Goal: Find specific page/section: Find specific page/section

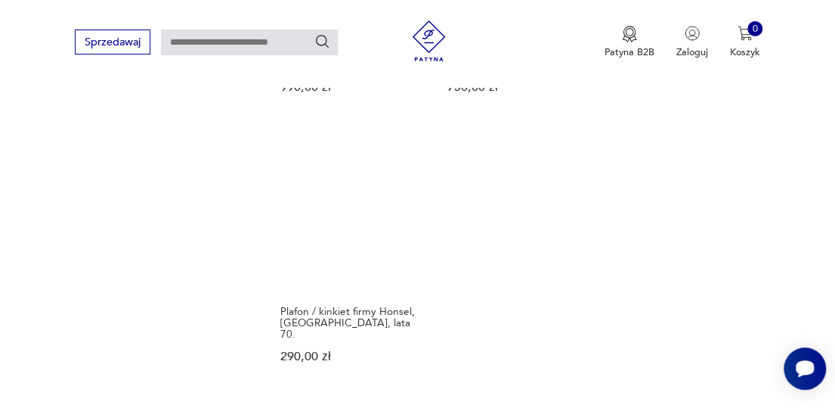
scroll to position [1975, 0]
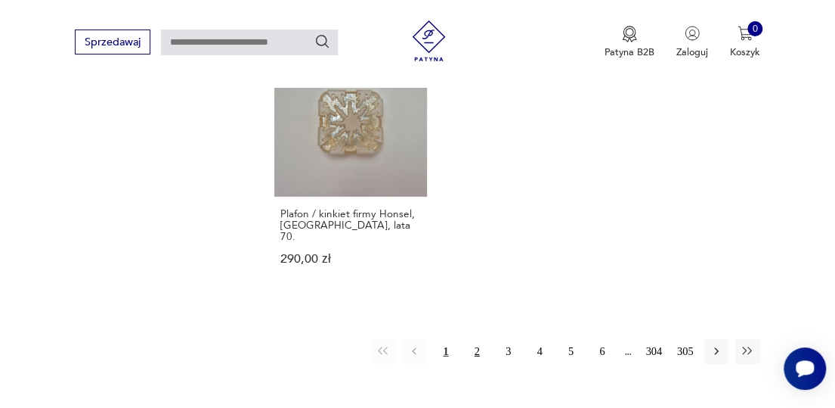
click at [465, 339] on button "2" at bounding box center [477, 351] width 24 height 24
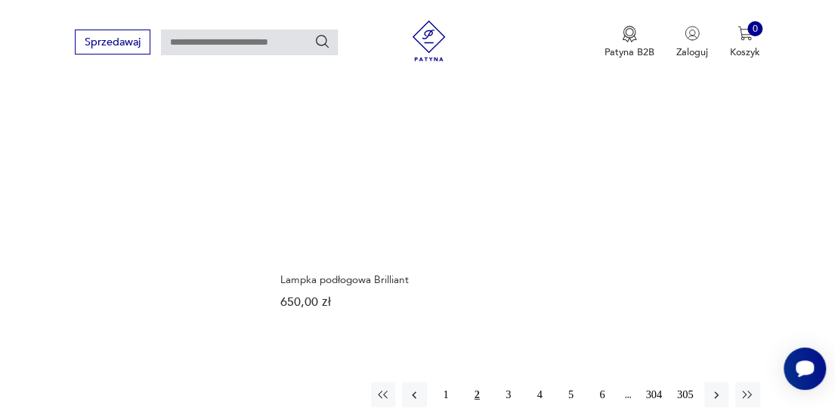
scroll to position [1938, 0]
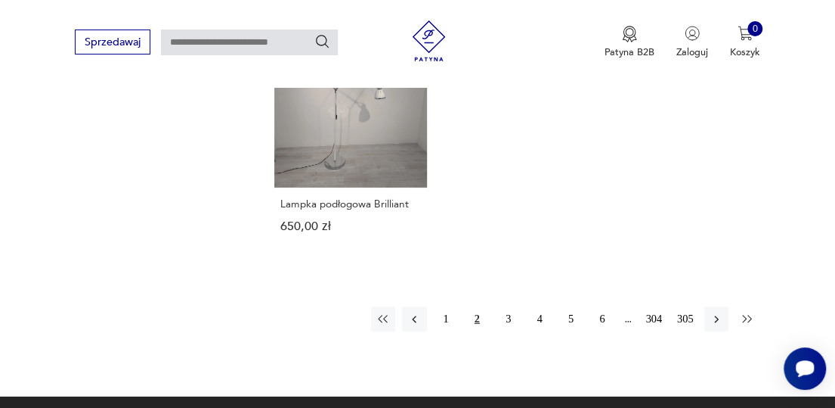
click at [748, 312] on icon "button" at bounding box center [748, 319] width 14 height 14
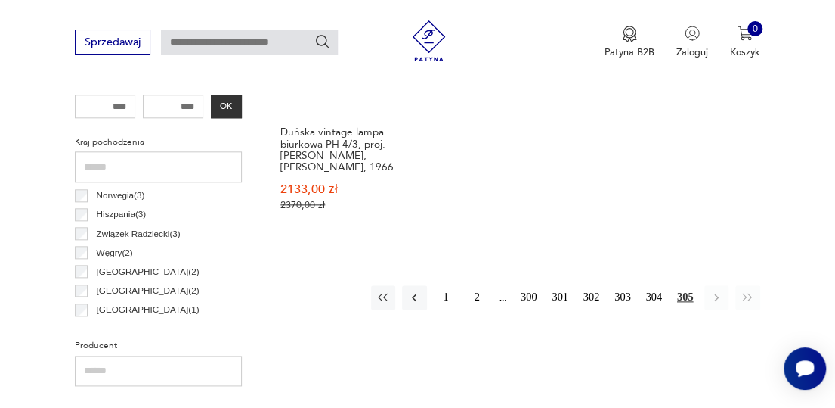
scroll to position [577, 0]
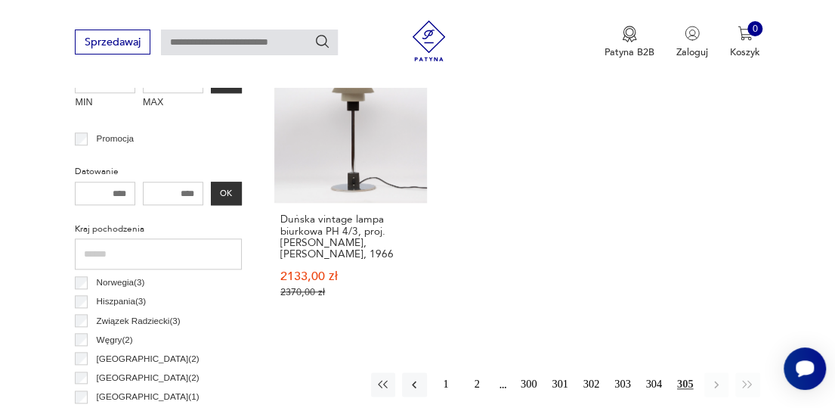
click at [504, 385] on div "1 2 300 301 302 303 304 305" at bounding box center [565, 384] width 389 height 24
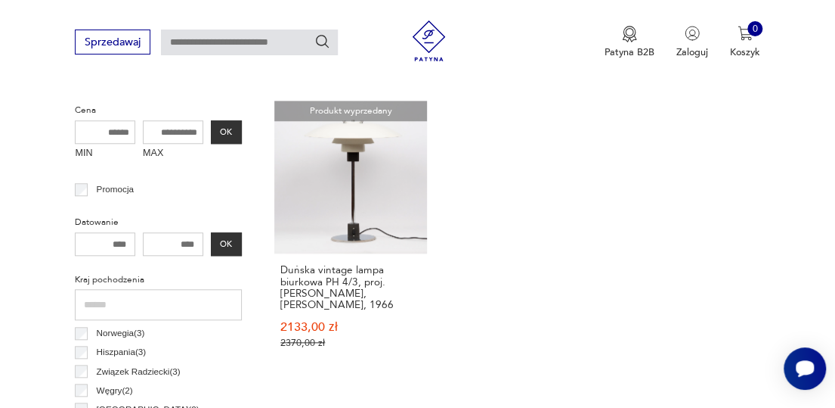
scroll to position [605, 0]
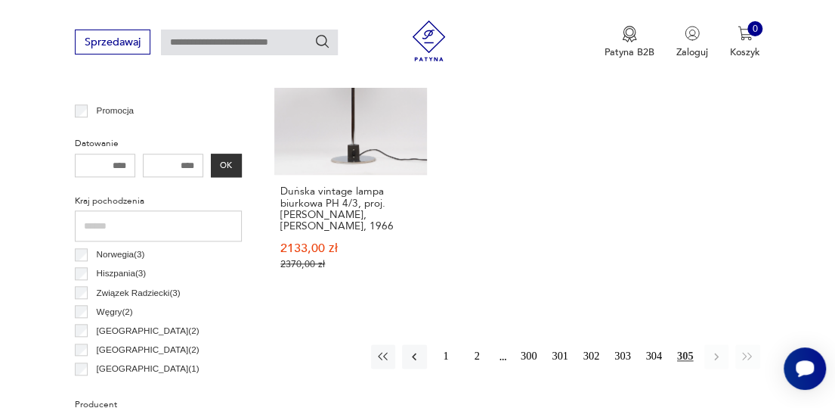
click at [119, 274] on p "Hiszpania ( 3 )" at bounding box center [122, 272] width 50 height 15
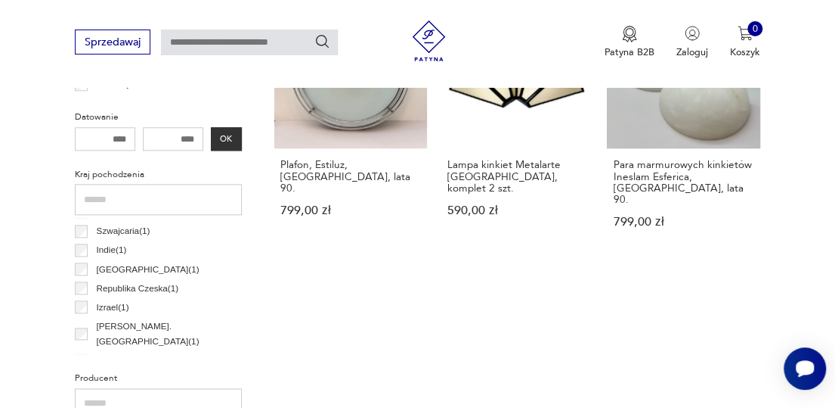
scroll to position [652, 0]
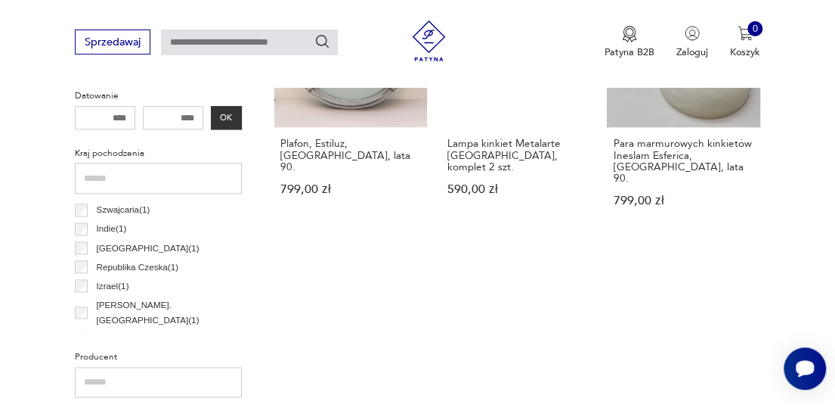
click at [129, 305] on p "[PERSON_NAME]. [GEOGRAPHIC_DATA] ( 1 )" at bounding box center [168, 312] width 145 height 30
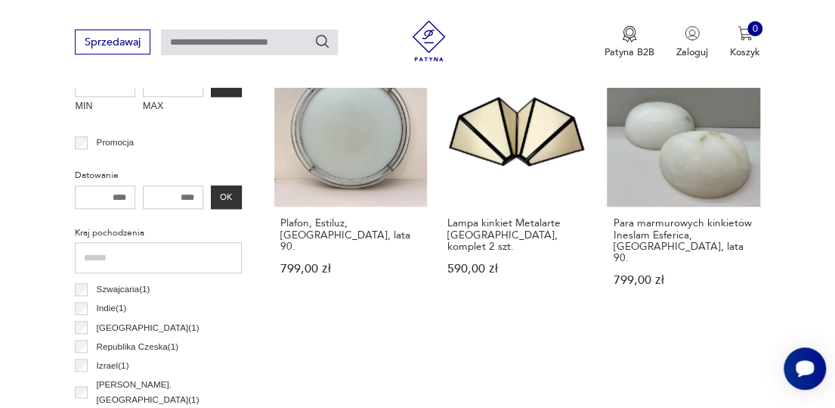
scroll to position [652, 0]
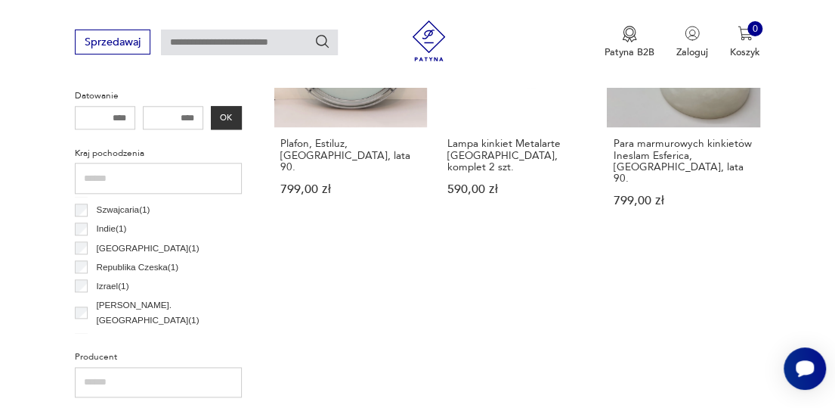
click at [130, 209] on p "Szwajcaria ( 1 )" at bounding box center [124, 209] width 54 height 15
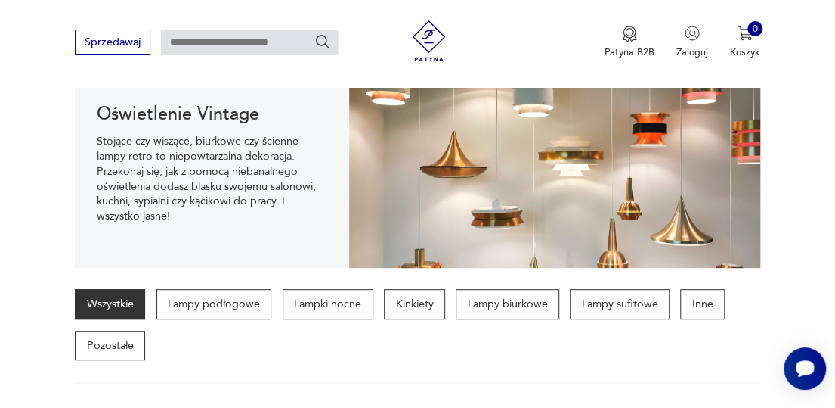
scroll to position [151, 0]
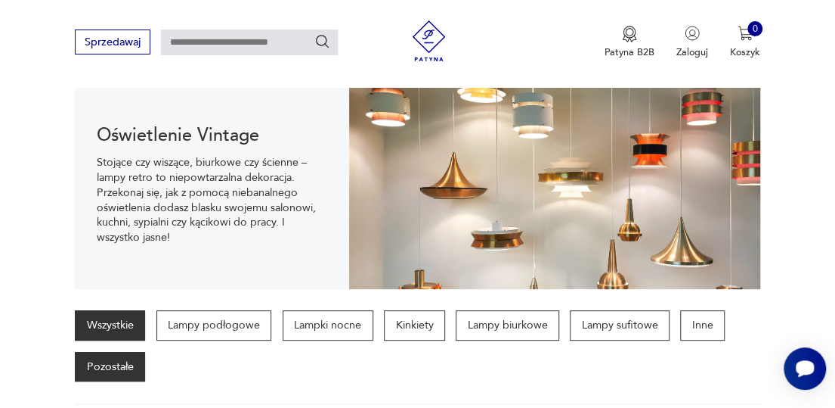
click at [123, 361] on p "Pozostałe" at bounding box center [110, 367] width 70 height 30
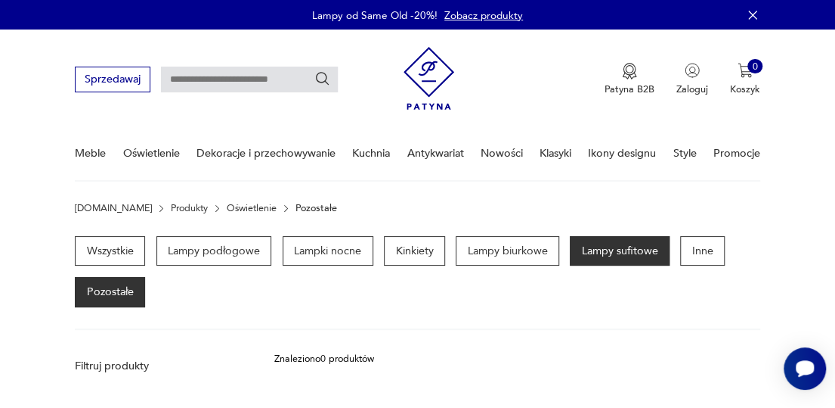
click at [599, 250] on p "Lampy sufitowe" at bounding box center [620, 251] width 100 height 30
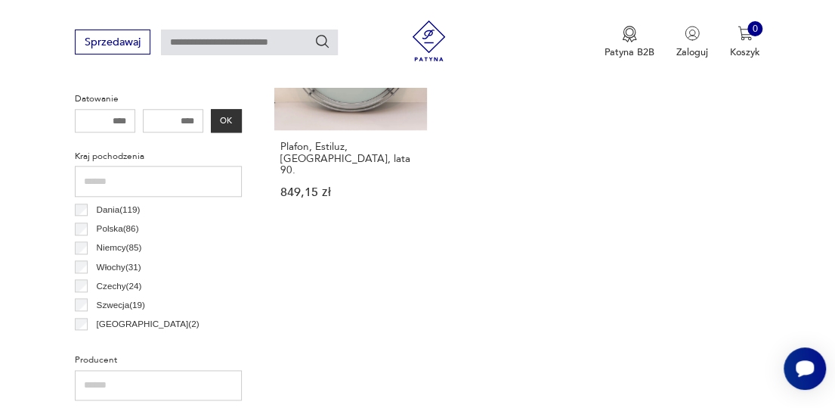
scroll to position [728, 0]
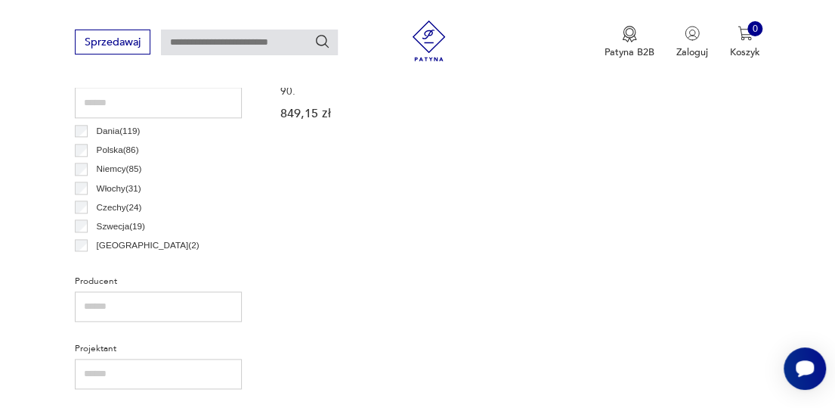
click at [106, 188] on p "Włochy ( 31 )" at bounding box center [119, 188] width 45 height 15
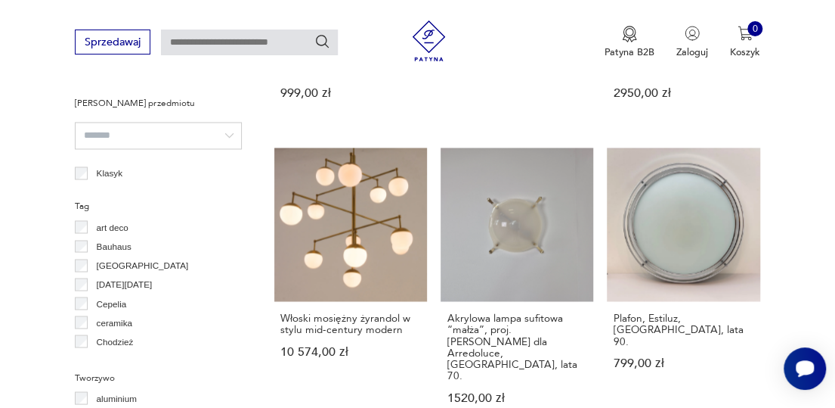
scroll to position [1106, 0]
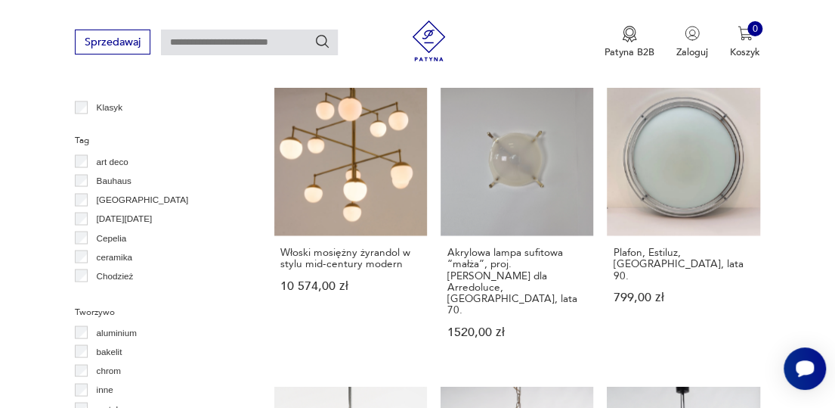
click at [112, 235] on p "Cepelia" at bounding box center [112, 237] width 30 height 15
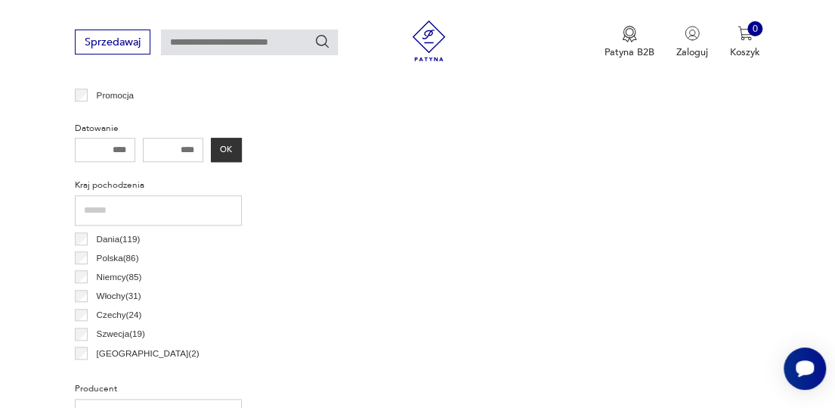
scroll to position [577, 0]
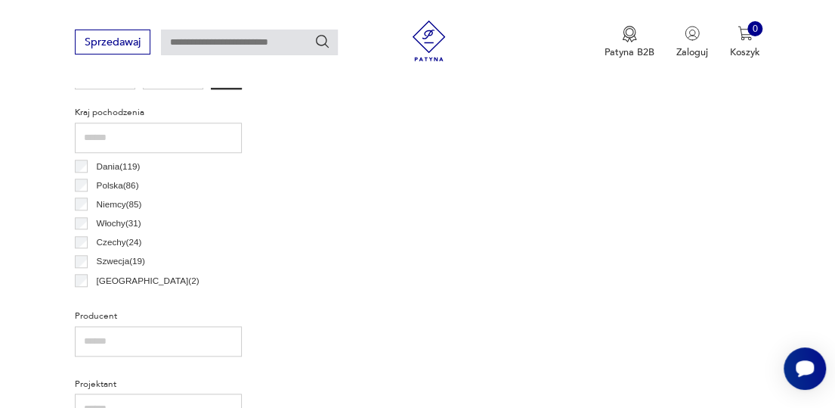
click at [113, 282] on p "Austria ( 2 )" at bounding box center [148, 280] width 103 height 15
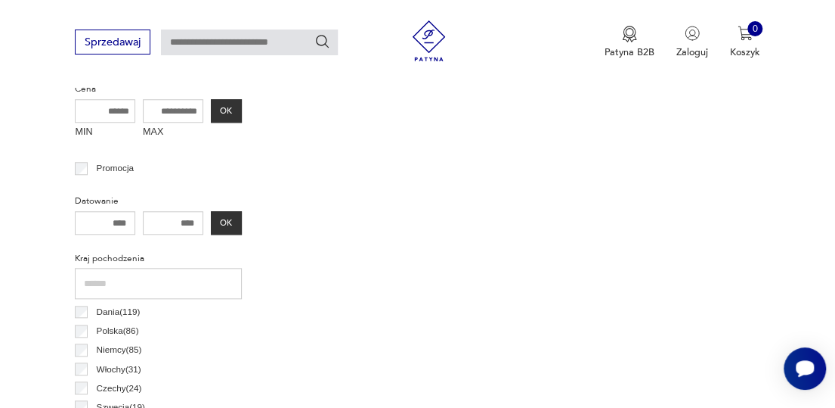
scroll to position [688, 0]
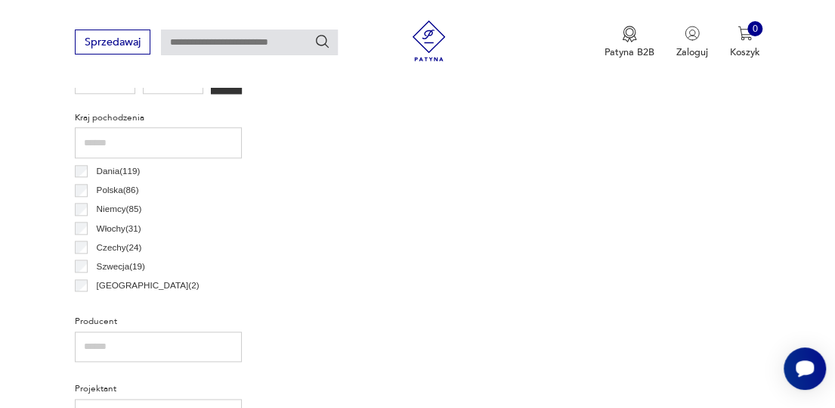
click at [112, 249] on p "Czechy ( 24 )" at bounding box center [119, 247] width 45 height 15
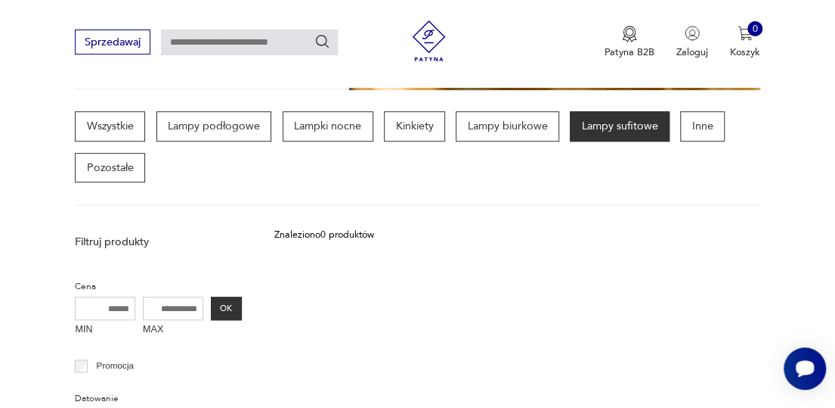
scroll to position [501, 0]
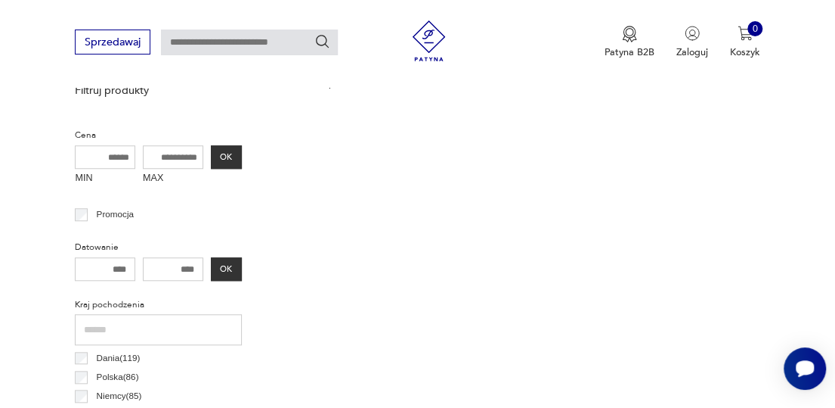
click at [116, 356] on p "Dania ( 119 )" at bounding box center [119, 357] width 44 height 15
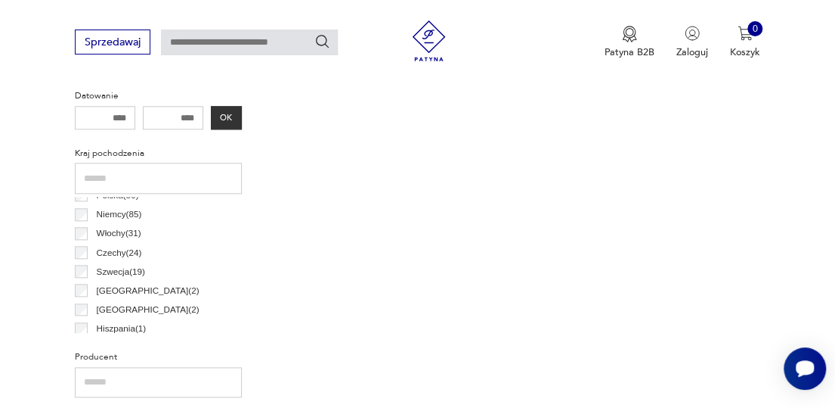
scroll to position [73, 0]
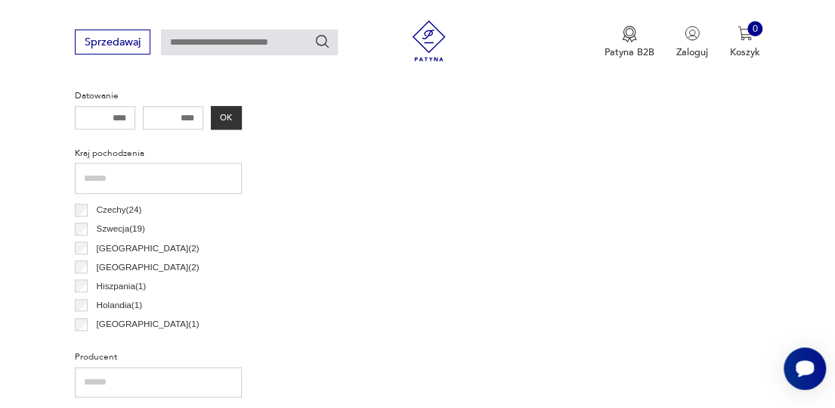
click at [110, 305] on p "Holandia ( 1 )" at bounding box center [119, 304] width 45 height 15
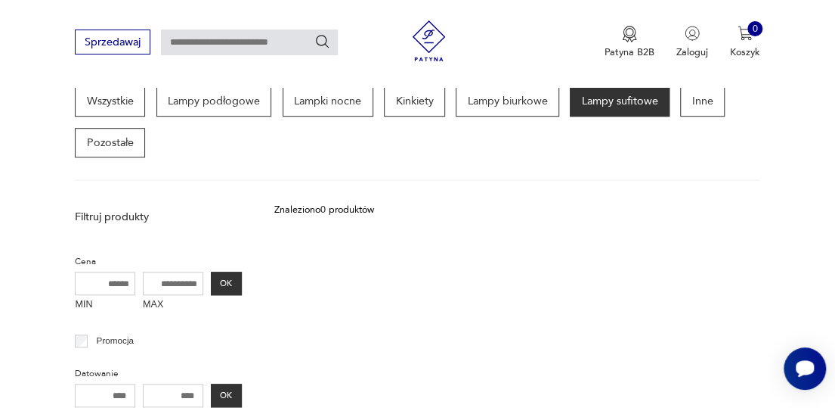
scroll to position [350, 0]
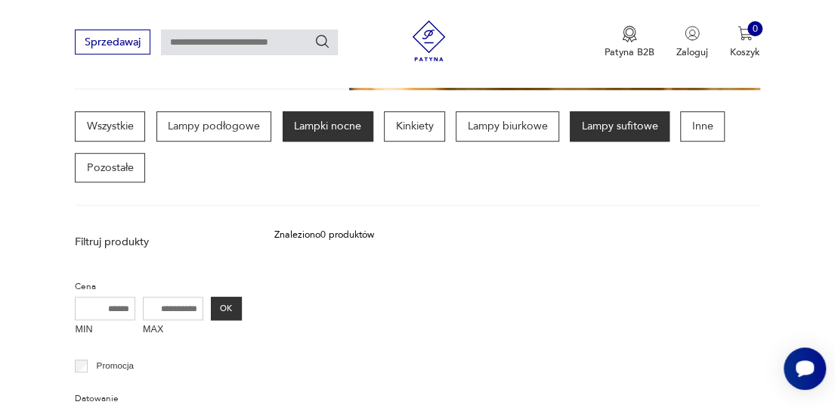
click at [339, 134] on p "Lampki nocne" at bounding box center [328, 126] width 91 height 30
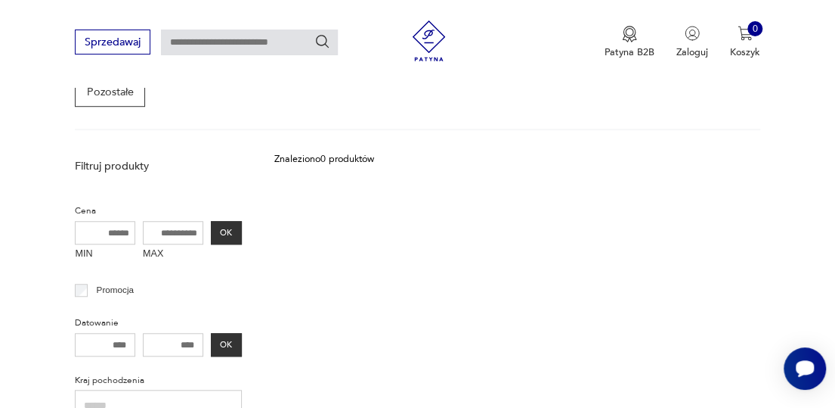
scroll to position [48, 0]
